Goal: Transaction & Acquisition: Purchase product/service

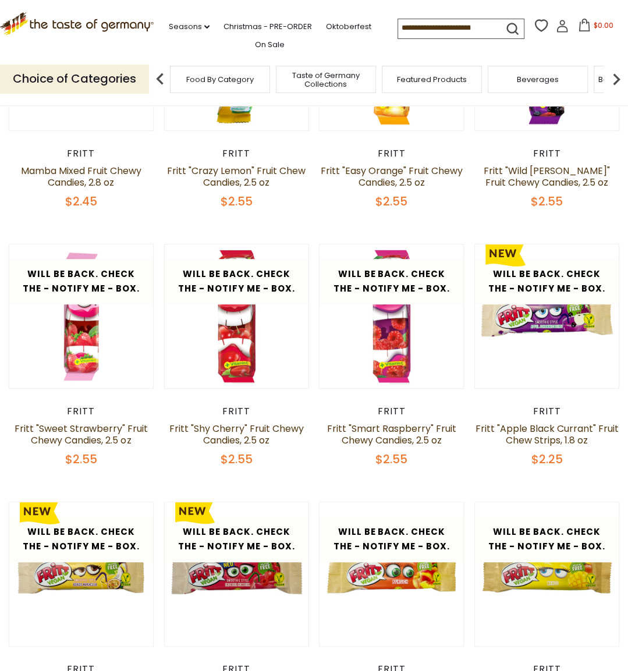
scroll to position [233, 0]
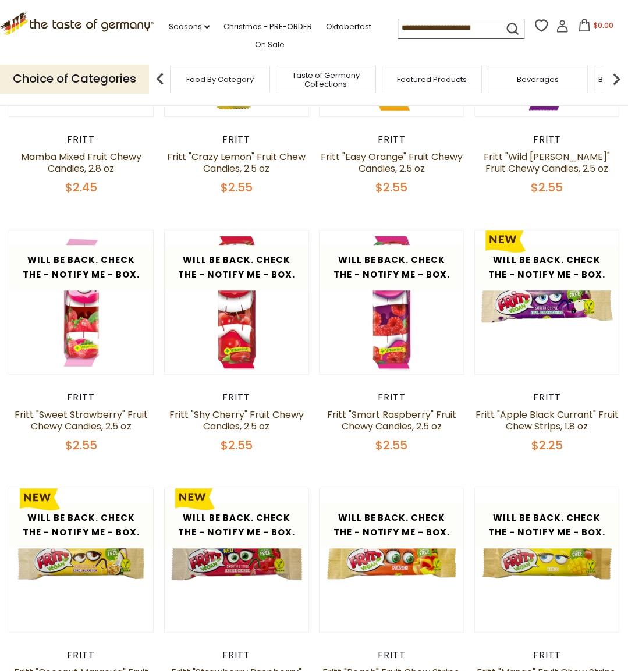
click at [74, 337] on link at bounding box center [81, 302] width 121 height 121
